Goal: Task Accomplishment & Management: Manage account settings

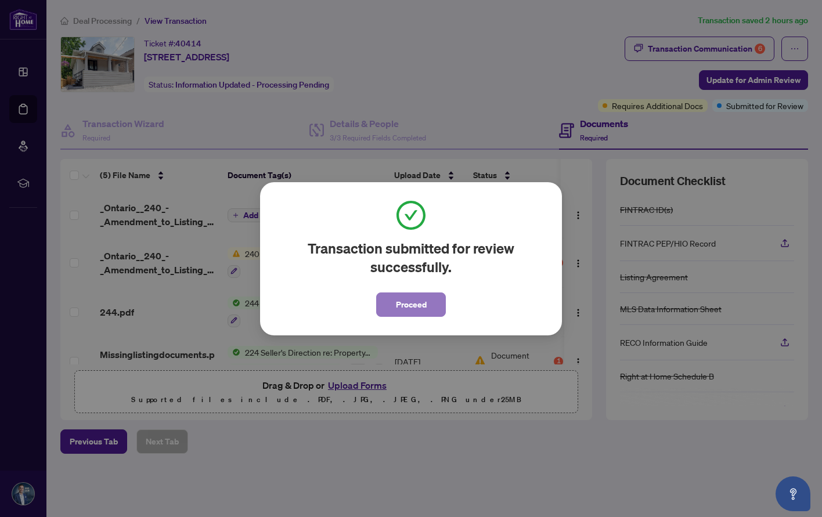
click at [399, 308] on span "Proceed" at bounding box center [411, 305] width 31 height 19
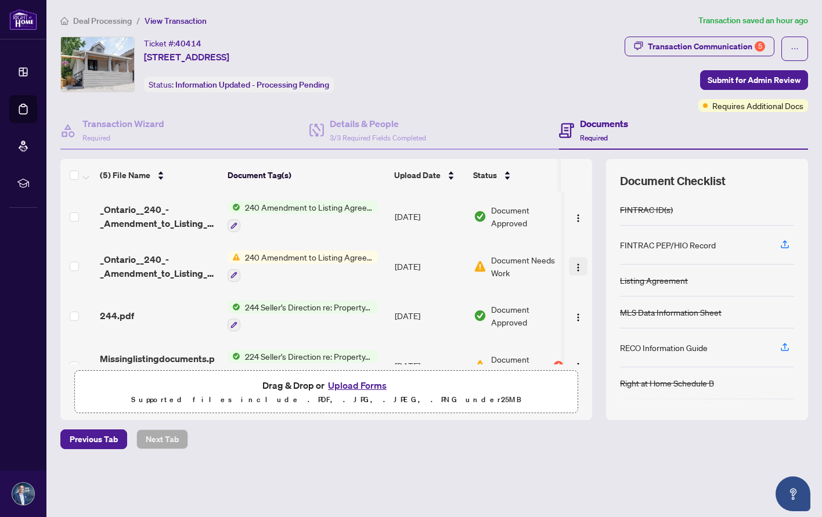
click at [575, 265] on img "button" at bounding box center [578, 267] width 9 height 9
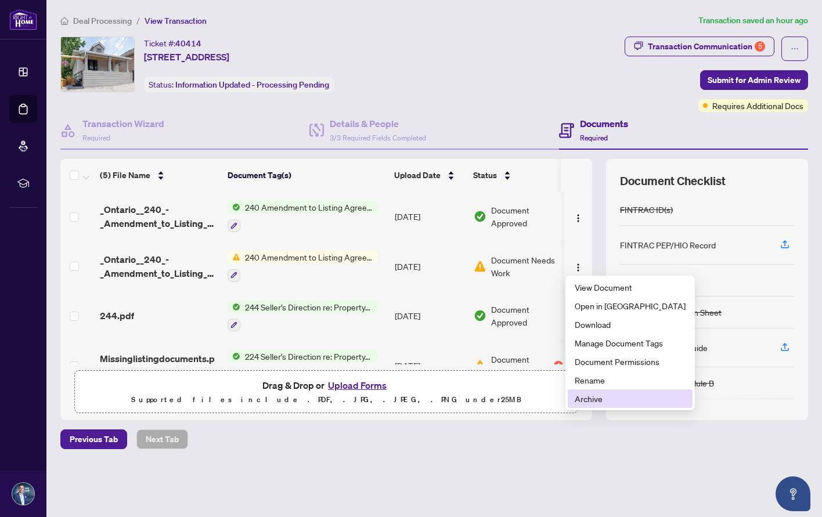
click at [580, 397] on span "Archive" at bounding box center [630, 399] width 111 height 13
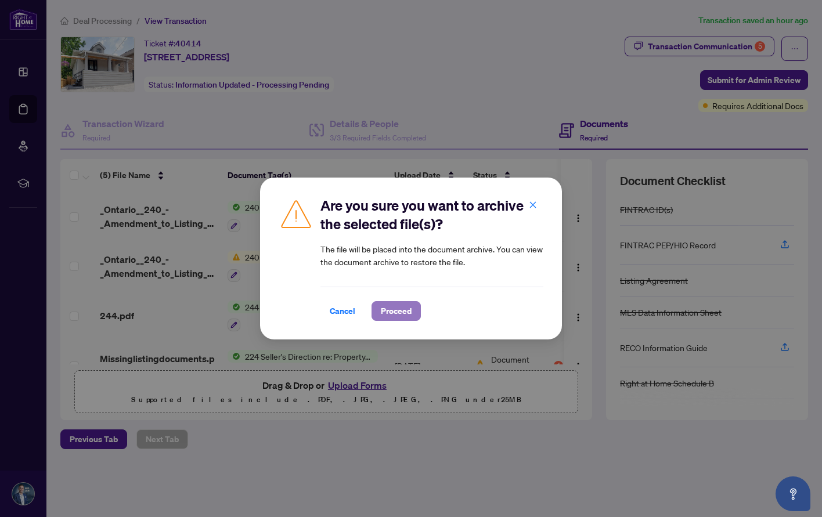
click at [403, 312] on span "Proceed" at bounding box center [396, 311] width 31 height 19
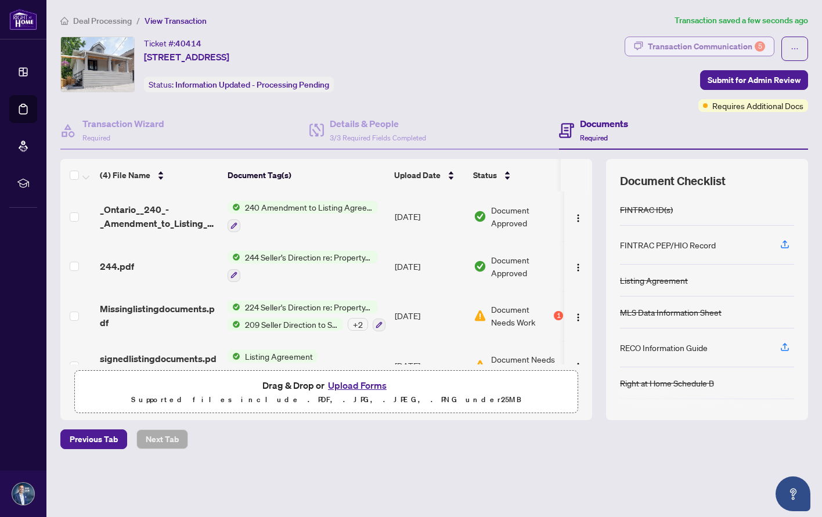
click at [735, 48] on div "Transaction Communication 5" at bounding box center [706, 46] width 117 height 19
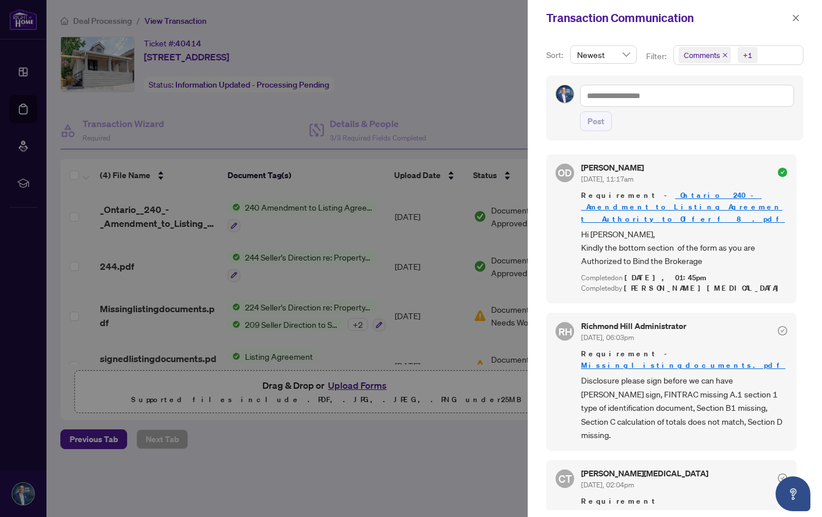
click at [512, 88] on div at bounding box center [411, 258] width 822 height 517
click at [797, 23] on span "button" at bounding box center [796, 18] width 8 height 19
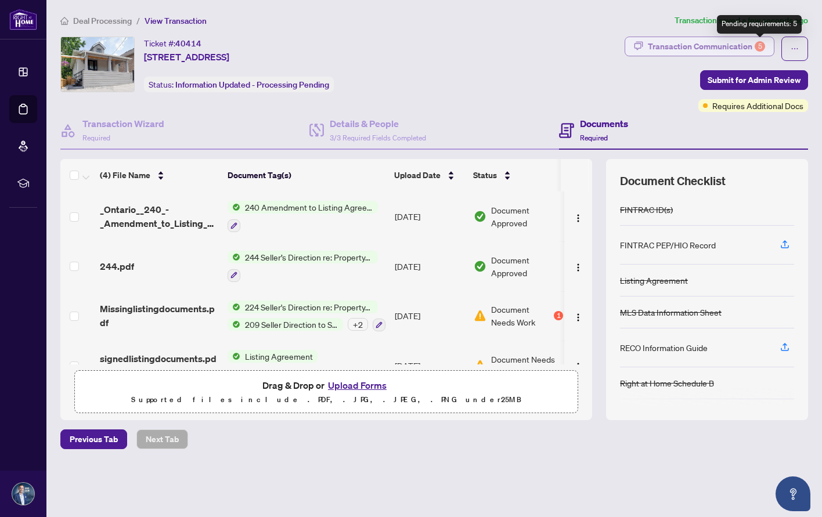
click at [764, 48] on div "5" at bounding box center [760, 46] width 10 height 10
